Goal: Check status: Check status

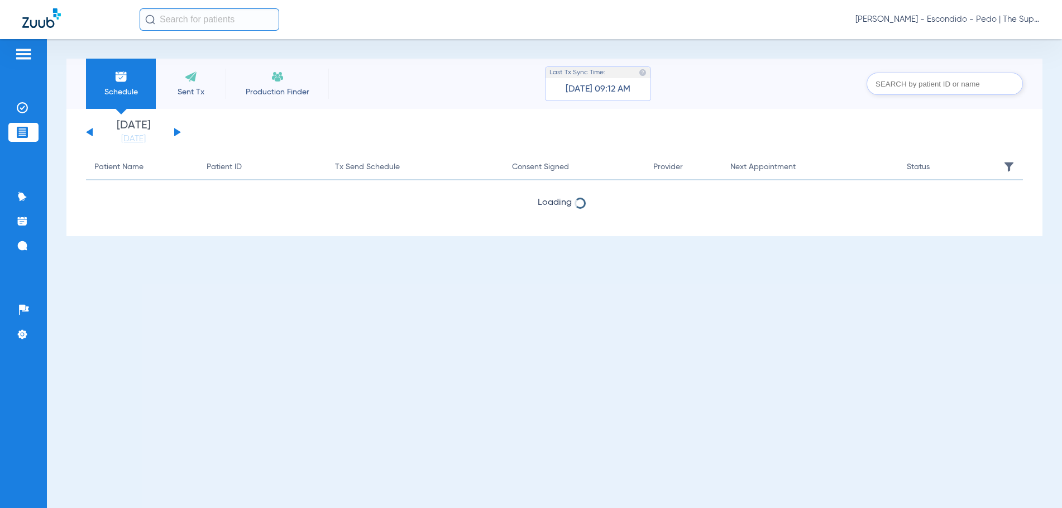
click at [214, 17] on input "text" at bounding box center [210, 19] width 140 height 22
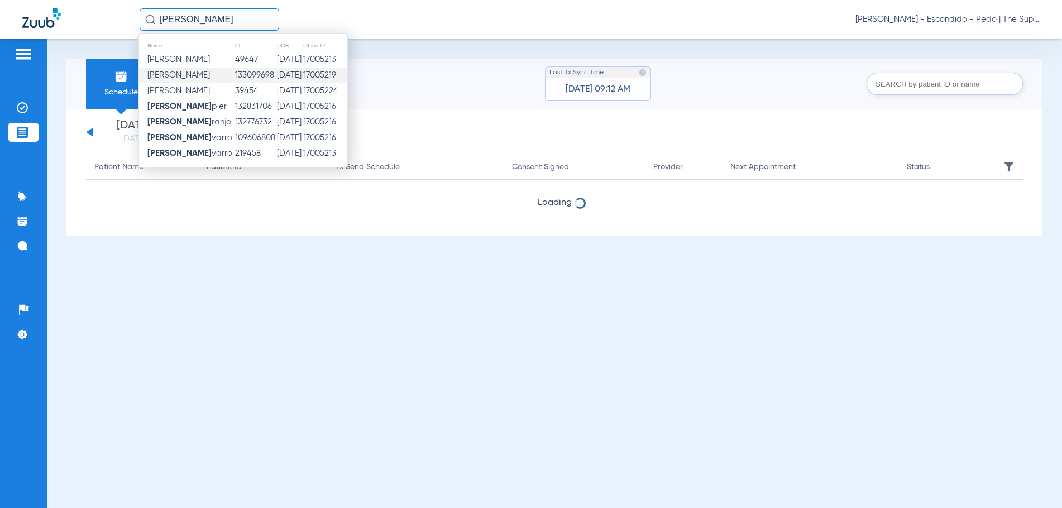
type input "[PERSON_NAME]"
click at [277, 75] on td "[DATE]" at bounding box center [289, 76] width 26 height 16
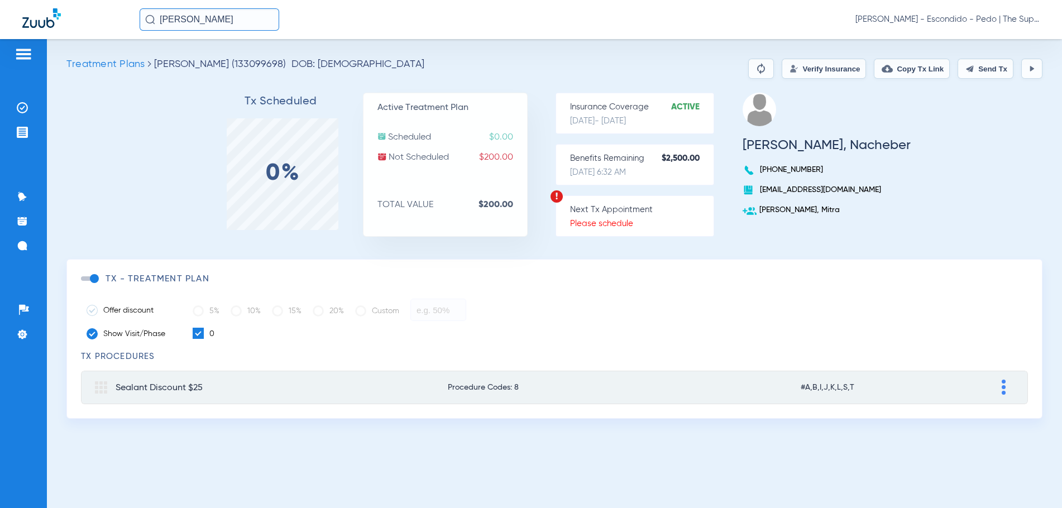
click at [816, 72] on button "Verify Insurance" at bounding box center [824, 69] width 84 height 20
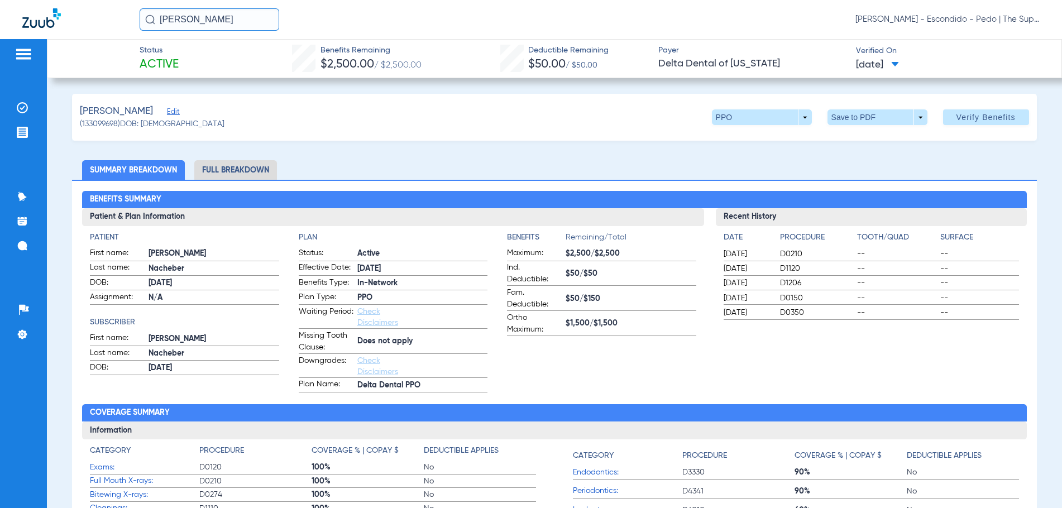
click at [242, 18] on input "[PERSON_NAME]" at bounding box center [210, 19] width 140 height 22
